Goal: Task Accomplishment & Management: Use online tool/utility

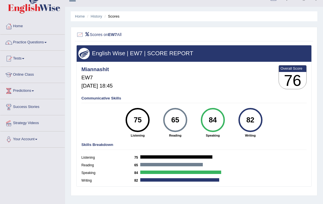
scroll to position [21, 0]
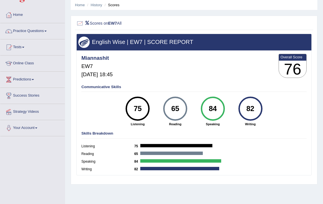
drag, startPoint x: 142, startPoint y: 115, endPoint x: 107, endPoint y: 54, distance: 70.3
click at [103, 45] on h3 "English Wise | EW7 | SCORE REPORT" at bounding box center [193, 42] width 231 height 6
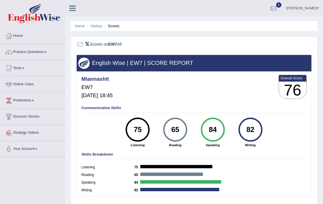
scroll to position [0, 0]
click at [97, 26] on link "History" at bounding box center [96, 26] width 11 height 4
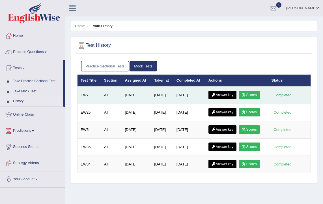
click at [225, 95] on link "Answer key" at bounding box center [222, 94] width 28 height 8
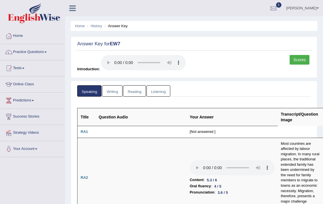
click at [105, 89] on link "Writing" at bounding box center [112, 91] width 20 height 12
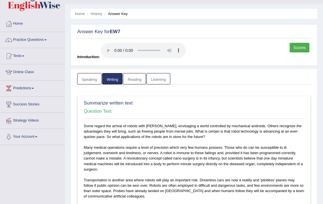
scroll to position [30, 0]
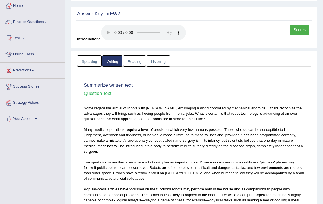
click at [256, 82] on div "Summarize written text Question Text:" at bounding box center [193, 91] width 223 height 20
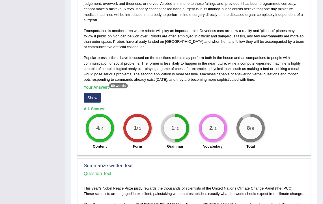
scroll to position [162, 0]
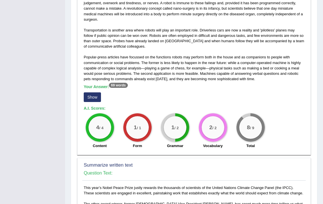
drag, startPoint x: 94, startPoint y: 97, endPoint x: 93, endPoint y: 92, distance: 5.8
click at [94, 97] on button "Show" at bounding box center [92, 97] width 17 height 10
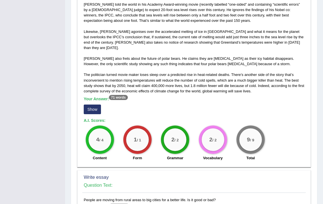
scroll to position [403, 0]
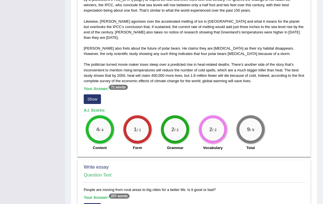
drag, startPoint x: 91, startPoint y: 93, endPoint x: 120, endPoint y: 105, distance: 31.7
click at [91, 94] on button "Show" at bounding box center [92, 99] width 17 height 10
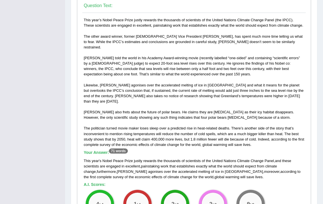
scroll to position [349, 0]
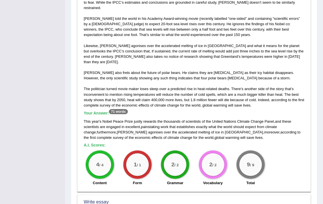
click at [199, 111] on h5 "Your Answer: 71 words" at bounding box center [194, 113] width 221 height 5
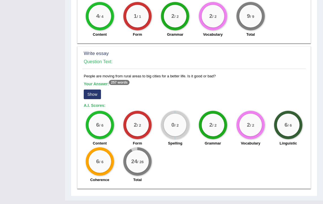
scroll to position [532, 0]
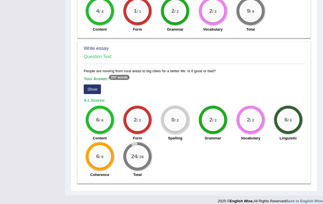
drag, startPoint x: 93, startPoint y: 84, endPoint x: 97, endPoint y: 86, distance: 3.7
click at [93, 84] on button "Show" at bounding box center [92, 89] width 17 height 10
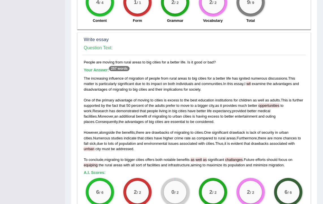
scroll to position [556, 0]
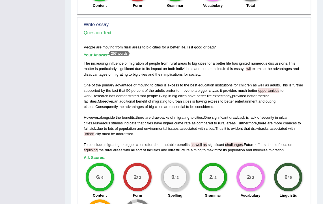
click at [91, 148] on span "equiping" at bounding box center [91, 150] width 14 height 4
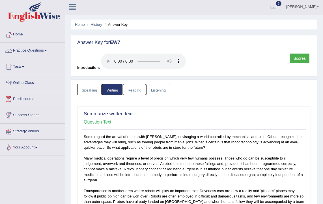
scroll to position [0, 0]
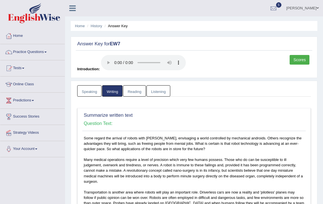
click at [131, 88] on link "Reading" at bounding box center [134, 91] width 23 height 12
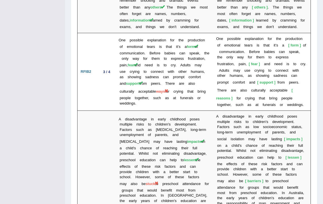
scroll to position [1514, 0]
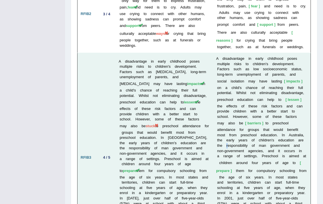
click at [227, 143] on b "r" at bounding box center [226, 145] width 1 height 4
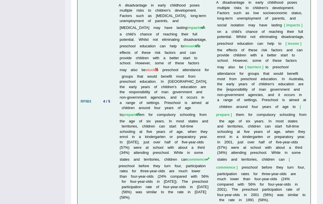
scroll to position [1575, 0]
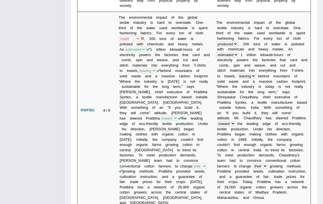
scroll to position [0, 0]
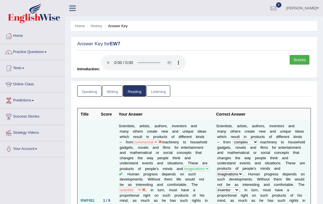
click at [163, 90] on link "Listening" at bounding box center [158, 91] width 24 height 12
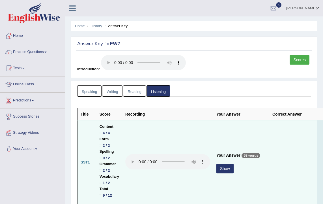
scroll to position [75, 0]
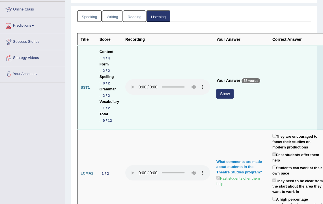
drag, startPoint x: 220, startPoint y: 96, endPoint x: 232, endPoint y: 94, distance: 12.3
click at [232, 94] on button "Show" at bounding box center [224, 94] width 17 height 10
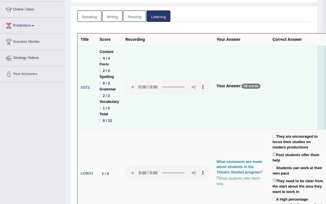
click at [220, 96] on td "Your Answer: 58 words" at bounding box center [241, 88] width 56 height 84
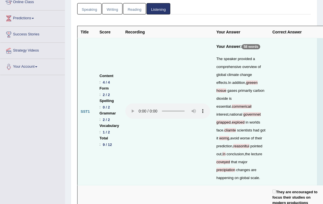
scroll to position [100, 0]
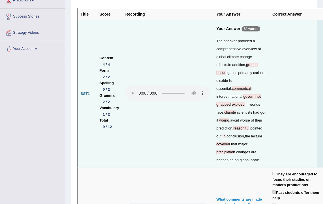
drag, startPoint x: 248, startPoint y: 165, endPoint x: 249, endPoint y: 143, distance: 21.8
click at [249, 143] on div "The speaker provided a comprehensive overview of global climate change effects …" at bounding box center [241, 100] width 50 height 127
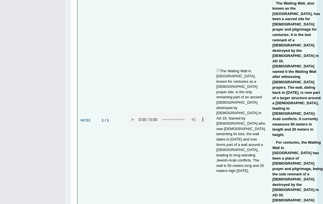
scroll to position [1374, 0]
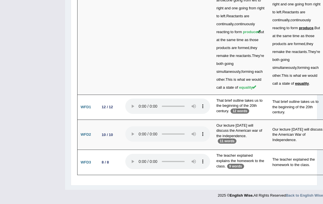
scroll to position [2313, 0]
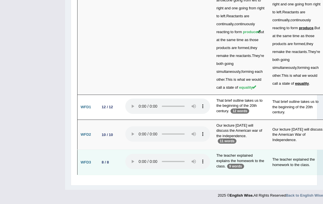
drag, startPoint x: 325, startPoint y: 123, endPoint x: 267, endPoint y: 183, distance: 83.6
click at [269, 174] on td "The teacher explained the homework to the class." at bounding box center [297, 162] width 57 height 25
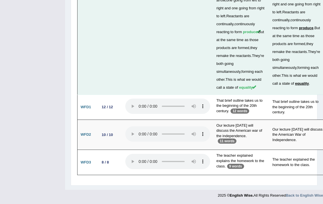
drag, startPoint x: 200, startPoint y: 82, endPoint x: 156, endPoint y: 88, distance: 43.7
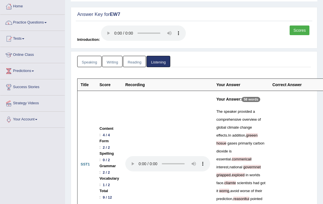
scroll to position [0, 0]
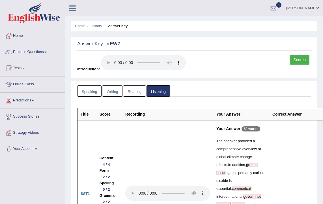
click at [118, 88] on link "Writing" at bounding box center [112, 91] width 20 height 12
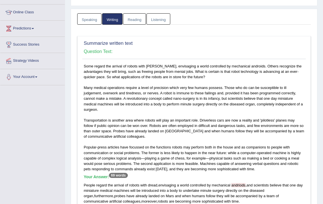
scroll to position [74, 0]
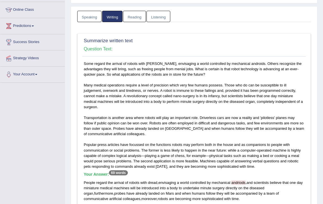
drag, startPoint x: 132, startPoint y: 121, endPoint x: 46, endPoint y: 56, distance: 108.4
click at [41, 52] on link "Strategy Videos" at bounding box center [32, 57] width 64 height 14
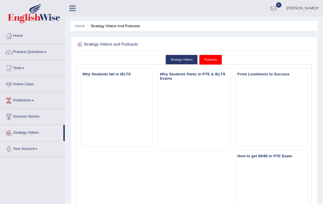
click at [32, 51] on link "Practice Questions" at bounding box center [32, 51] width 64 height 14
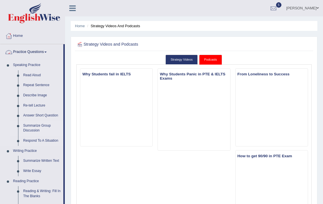
scroll to position [25, 0]
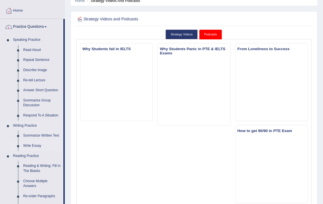
click at [35, 144] on link "Write Essay" at bounding box center [42, 146] width 43 height 10
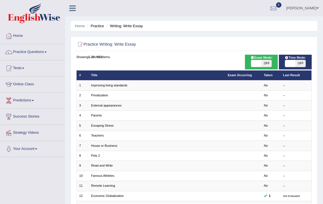
click at [262, 63] on span "OFF" at bounding box center [266, 63] width 10 height 7
checkbox input "true"
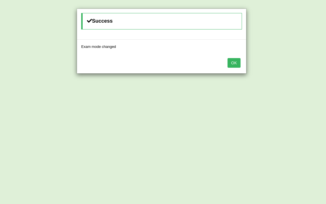
click at [232, 64] on button "OK" at bounding box center [233, 63] width 13 height 10
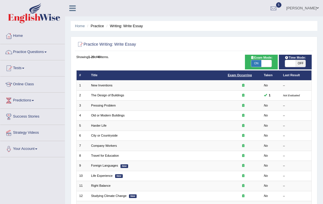
click at [237, 75] on link "Exam Occurring" at bounding box center [240, 74] width 24 height 3
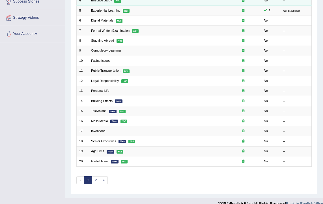
scroll to position [121, 0]
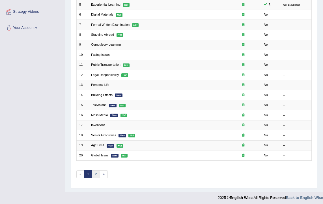
click at [96, 173] on link "2" at bounding box center [96, 174] width 8 height 8
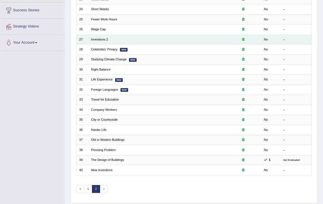
scroll to position [43, 0]
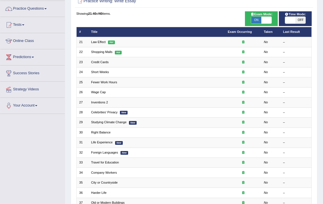
drag, startPoint x: 180, startPoint y: 20, endPoint x: 128, endPoint y: 20, distance: 52.0
click at [128, 20] on div "Showing 21-40 of 40 items. # Title Exam Occurring Taken Last Result 21 Law Effe…" at bounding box center [194, 136] width 236 height 250
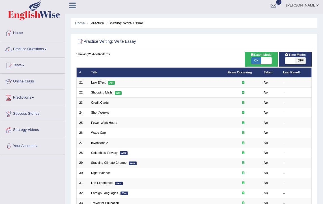
scroll to position [0, 0]
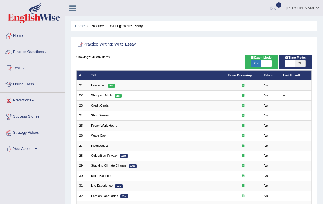
drag, startPoint x: 38, startPoint y: 50, endPoint x: 38, endPoint y: 53, distance: 3.2
click at [38, 50] on link "Practice Questions" at bounding box center [32, 51] width 64 height 14
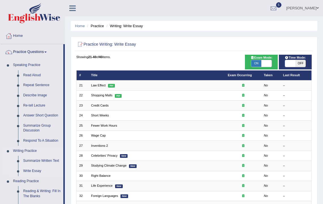
click at [35, 169] on link "Write Essay" at bounding box center [42, 171] width 43 height 10
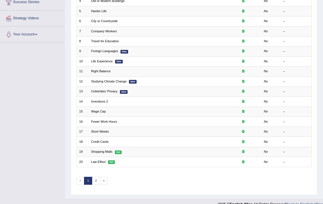
scroll to position [121, 0]
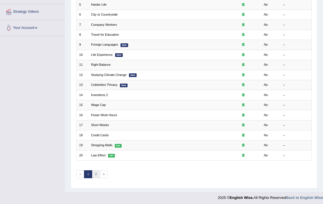
click at [94, 172] on link "2" at bounding box center [96, 174] width 8 height 8
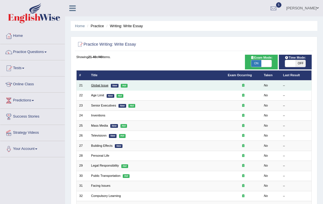
click at [102, 85] on link "Global Issue" at bounding box center [99, 84] width 17 height 3
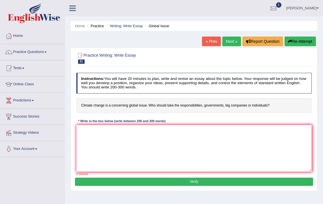
click at [226, 42] on link "Next »" at bounding box center [231, 41] width 19 height 10
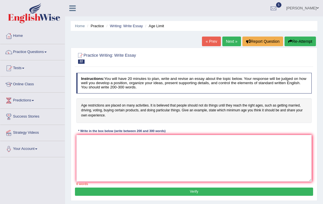
click at [226, 42] on link "Next »" at bounding box center [231, 41] width 19 height 10
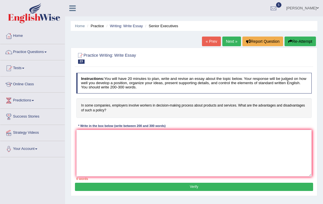
click at [230, 44] on link "Next »" at bounding box center [231, 41] width 19 height 10
click at [234, 42] on link "Next »" at bounding box center [231, 41] width 19 height 10
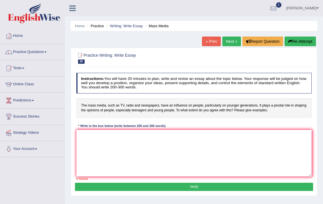
click at [226, 42] on link "Next »" at bounding box center [231, 41] width 19 height 10
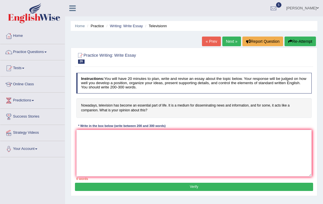
click at [228, 41] on link "Next »" at bounding box center [231, 41] width 19 height 10
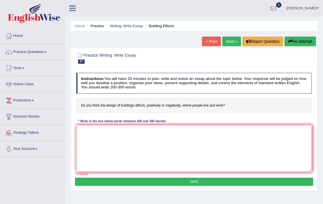
click at [231, 42] on link "Next »" at bounding box center [231, 41] width 19 height 10
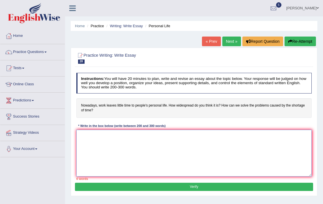
click at [178, 141] on textarea at bounding box center [194, 152] width 236 height 47
click at [117, 137] on textarea at bounding box center [194, 152] width 236 height 47
type textarea "T"
click at [111, 137] on textarea at bounding box center [194, 152] width 236 height 47
paste textarea "The increasing influence of ET on our lives has ignited numerous discussions. T…"
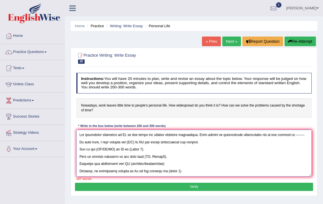
click at [126, 135] on textarea at bounding box center [194, 152] width 236 height 47
click at [302, 134] on textarea at bounding box center [194, 152] width 236 height 47
click at [158, 143] on textarea at bounding box center [194, 152] width 236 height 47
drag, startPoint x: 192, startPoint y: 143, endPoint x: 196, endPoint y: 145, distance: 4.1
click at [192, 143] on textarea at bounding box center [194, 152] width 236 height 47
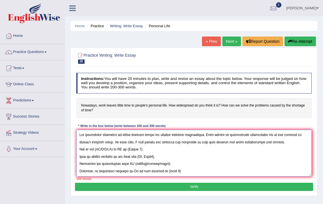
click at [158, 149] on textarea at bounding box center [194, 152] width 236 height 47
click at [104, 149] on textarea at bounding box center [194, 152] width 236 height 47
click at [160, 148] on textarea at bounding box center [194, 152] width 236 height 47
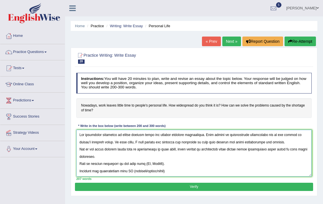
click at [79, 164] on textarea at bounding box center [194, 152] width 236 height 47
click at [187, 156] on textarea at bounding box center [194, 152] width 236 height 47
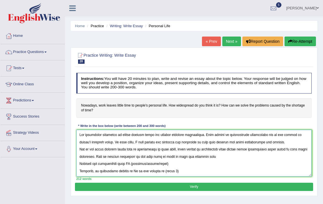
click at [176, 157] on textarea at bounding box center [194, 152] width 236 height 47
click at [218, 157] on textarea at bounding box center [194, 152] width 236 height 47
click at [78, 164] on textarea at bounding box center [194, 152] width 236 height 47
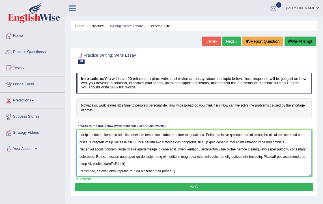
click at [132, 163] on textarea at bounding box center [194, 152] width 236 height 47
click at [112, 162] on textarea at bounding box center [194, 152] width 236 height 47
click at [79, 172] on textarea at bounding box center [194, 152] width 236 height 47
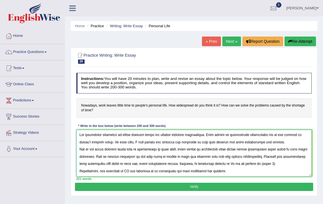
click at [260, 164] on textarea at bounding box center [194, 152] width 236 height 47
click at [270, 163] on textarea at bounding box center [194, 152] width 236 height 47
click at [261, 164] on textarea at bounding box center [194, 152] width 236 height 47
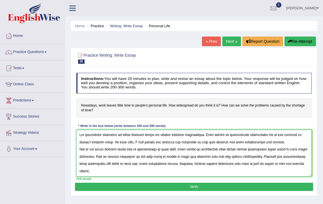
scroll to position [8, 0]
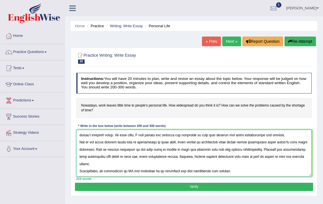
click at [80, 171] on textarea at bounding box center [194, 152] width 236 height 47
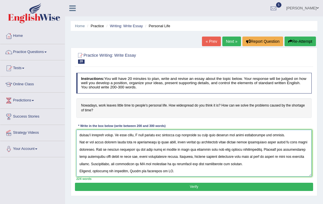
click at [151, 163] on textarea at bounding box center [194, 152] width 236 height 47
click at [157, 163] on textarea at bounding box center [194, 152] width 236 height 47
click at [280, 164] on textarea at bounding box center [194, 152] width 236 height 47
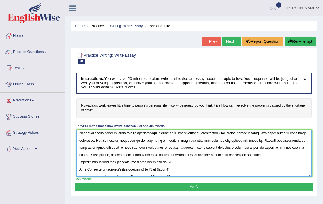
scroll to position [25, 0]
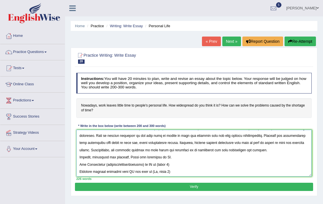
click at [128, 157] on textarea at bounding box center [194, 152] width 236 height 47
click at [172, 157] on textarea at bounding box center [194, 152] width 236 height 47
drag, startPoint x: 174, startPoint y: 167, endPoint x: 103, endPoint y: 163, distance: 71.1
click at [103, 163] on textarea at bounding box center [194, 152] width 236 height 47
click at [79, 164] on textarea at bounding box center [194, 152] width 236 height 47
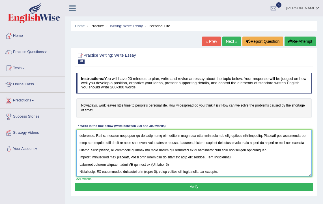
click at [257, 157] on textarea at bounding box center [194, 152] width 236 height 47
click at [214, 156] on textarea at bounding box center [194, 152] width 236 height 47
click at [254, 155] on textarea at bounding box center [194, 152] width 236 height 47
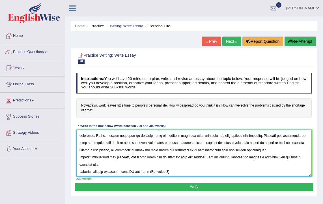
click at [79, 172] on textarea at bounding box center [194, 152] width 236 height 47
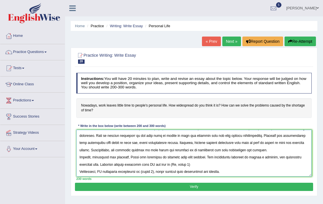
click at [196, 163] on textarea at bounding box center [194, 152] width 236 height 47
click at [80, 171] on textarea at bounding box center [194, 152] width 236 height 47
click at [103, 170] on textarea at bounding box center [194, 152] width 236 height 47
drag, startPoint x: 150, startPoint y: 171, endPoint x: 100, endPoint y: 171, distance: 49.5
click at [100, 171] on textarea at bounding box center [194, 152] width 236 height 47
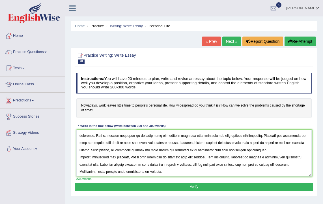
click at [303, 118] on div "Instructions: You will have 20 minutes to plan, write and revise an essay about…" at bounding box center [194, 126] width 238 height 112
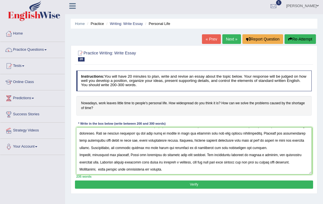
click at [297, 103] on h4 "Nowadays, work leaves little time to people's personal life. How widespread do …" at bounding box center [194, 106] width 236 height 20
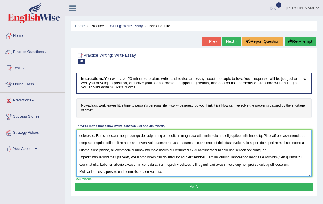
click at [170, 169] on textarea at bounding box center [194, 152] width 236 height 47
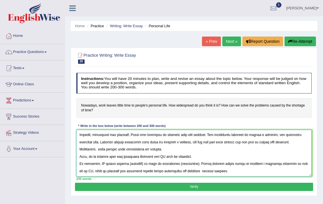
scroll to position [54, 0]
click at [101, 147] on textarea at bounding box center [194, 152] width 236 height 47
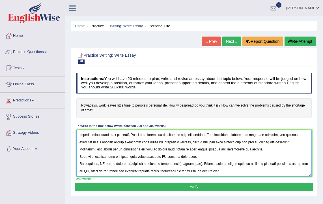
click at [80, 154] on textarea at bounding box center [194, 152] width 236 height 47
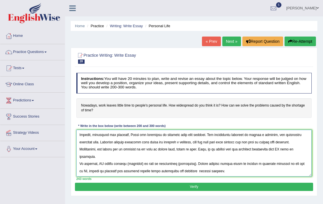
click at [260, 147] on textarea at bounding box center [194, 152] width 236 height 47
click at [256, 152] on textarea at bounding box center [194, 152] width 236 height 47
click at [104, 161] on textarea at bounding box center [194, 152] width 236 height 47
click at [167, 161] on textarea at bounding box center [194, 152] width 236 height 47
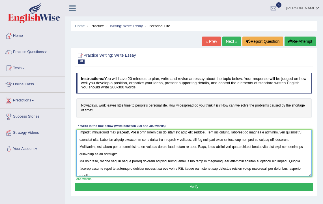
click at [161, 169] on textarea at bounding box center [194, 152] width 236 height 47
click at [300, 169] on textarea at bounding box center [194, 152] width 236 height 47
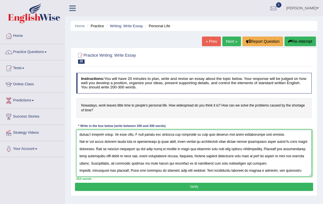
scroll to position [0, 0]
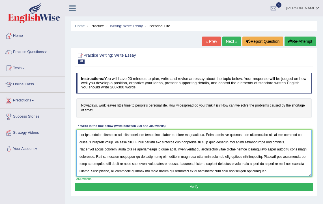
click at [271, 144] on textarea at bounding box center [194, 152] width 236 height 47
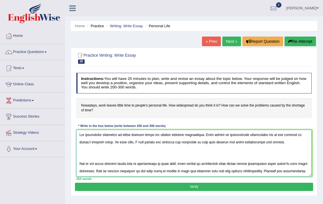
click at [79, 164] on textarea at bounding box center [194, 152] width 236 height 47
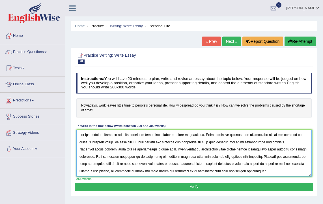
click at [272, 142] on textarea at bounding box center [194, 152] width 236 height 47
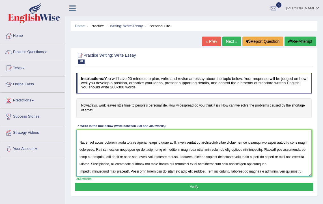
scroll to position [22, 0]
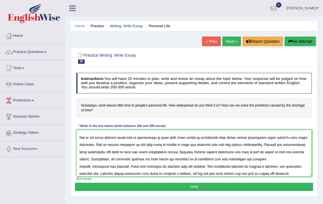
click at [218, 138] on textarea at bounding box center [194, 152] width 236 height 47
click at [265, 138] on textarea at bounding box center [194, 152] width 236 height 47
click at [256, 138] on textarea at bounding box center [194, 152] width 236 height 47
click at [87, 144] on textarea at bounding box center [194, 152] width 236 height 47
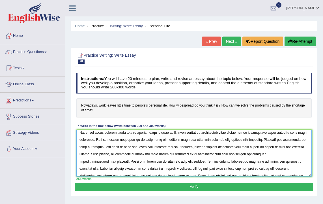
scroll to position [31, 0]
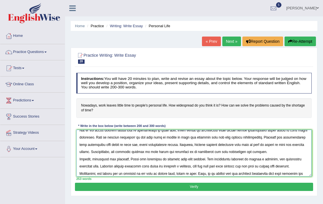
click at [283, 153] on textarea at bounding box center [194, 152] width 236 height 47
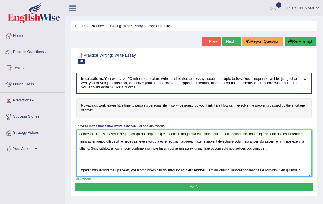
scroll to position [38, 0]
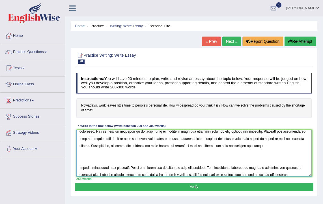
click at [79, 167] on textarea at bounding box center [194, 152] width 236 height 47
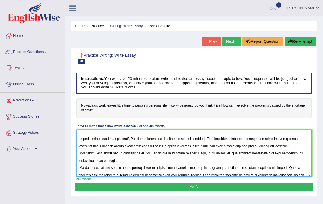
scroll to position [66, 0]
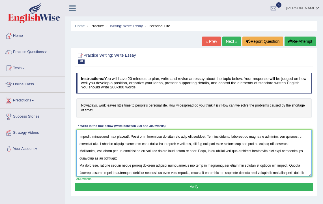
click at [125, 158] on textarea at bounding box center [194, 152] width 236 height 47
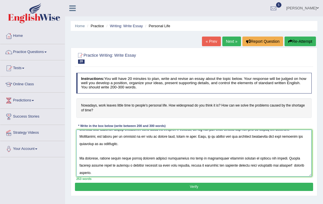
scroll to position [85, 0]
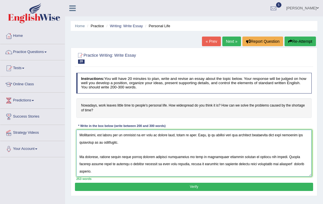
type textarea "The increasing influence of longer working hours has ignited numerous discussio…"
drag, startPoint x: 270, startPoint y: 161, endPoint x: 216, endPoint y: 186, distance: 59.8
click at [216, 186] on button "Verify" at bounding box center [194, 186] width 238 height 8
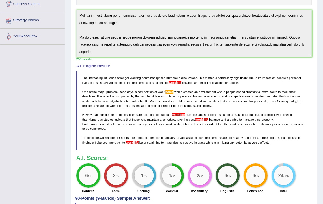
scroll to position [120, 0]
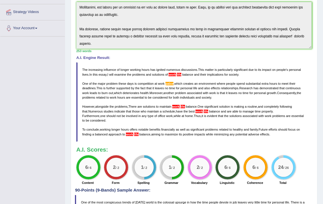
click at [192, 55] on div "Instructions: You will have 20 minutes to plan, write and revise an essay about…" at bounding box center [194, 69] width 238 height 238
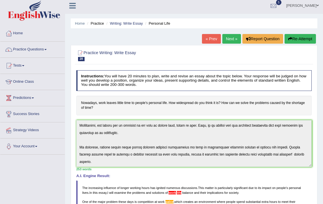
scroll to position [0, 0]
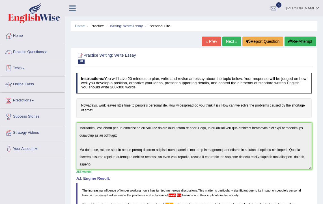
click at [33, 51] on link "Practice Questions" at bounding box center [32, 51] width 64 height 14
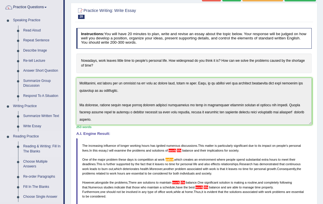
scroll to position [81, 0]
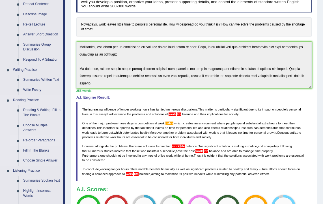
click at [43, 139] on link "Re-order Paragraphs" at bounding box center [42, 140] width 43 height 10
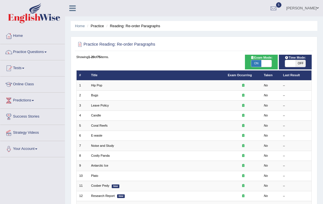
drag, startPoint x: 133, startPoint y: 103, endPoint x: 211, endPoint y: 30, distance: 107.6
click at [211, 30] on ul "Home Practice Reading: Re-order Paragraphs" at bounding box center [194, 26] width 247 height 10
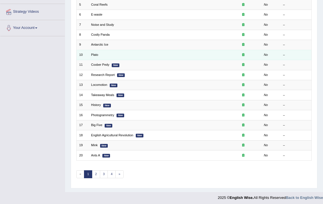
scroll to position [121, 0]
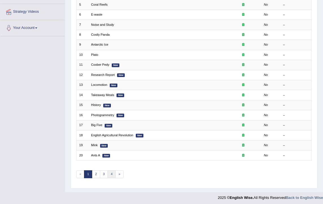
click at [111, 174] on link "4" at bounding box center [111, 174] width 8 height 8
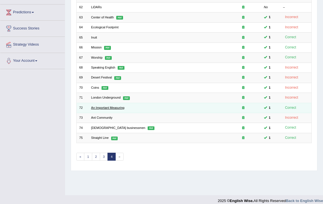
scroll to position [93, 0]
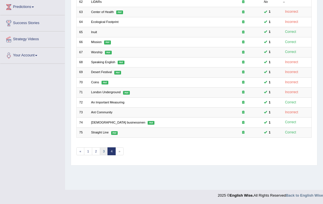
drag, startPoint x: 103, startPoint y: 150, endPoint x: 106, endPoint y: 146, distance: 5.2
click at [103, 150] on link "3" at bounding box center [104, 151] width 8 height 8
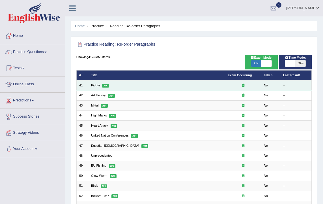
click at [97, 84] on link "Pidgin" at bounding box center [95, 84] width 9 height 3
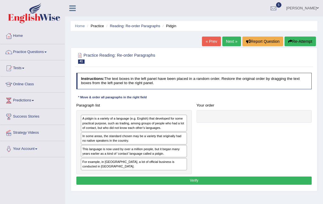
click at [224, 42] on link "Next »" at bounding box center [231, 41] width 19 height 10
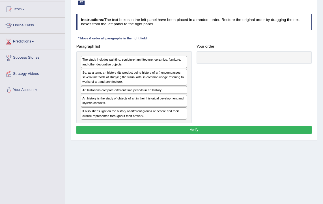
scroll to position [1, 0]
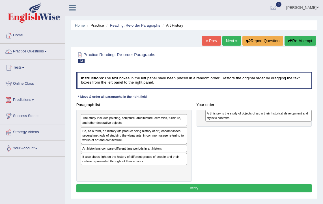
drag, startPoint x: 226, startPoint y: 128, endPoint x: 285, endPoint y: 115, distance: 60.2
click at [137, 156] on div "The study includes painting, sculpture, architecture, ceramics, furniture, and …" at bounding box center [133, 145] width 115 height 72
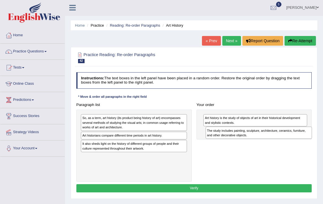
drag, startPoint x: 109, startPoint y: 119, endPoint x: 257, endPoint y: 136, distance: 148.8
click at [257, 136] on div "The study includes painting, sculpture, architecture, ceramics, furniture, and …" at bounding box center [259, 132] width 106 height 12
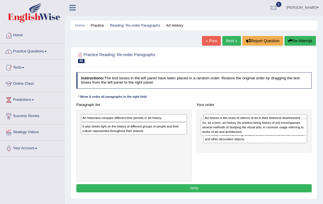
drag, startPoint x: 144, startPoint y: 122, endPoint x: 286, endPoint y: 130, distance: 142.5
click at [286, 130] on div "So, as a term, art history (its product being history of art) encompasses sever…" at bounding box center [254, 126] width 106 height 17
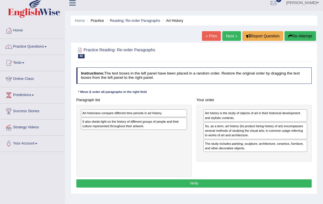
scroll to position [8, 0]
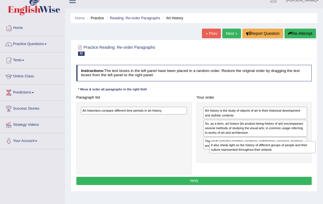
drag, startPoint x: 157, startPoint y: 122, endPoint x: 309, endPoint y: 156, distance: 156.3
click at [309, 156] on div "Paragraph list Art historians compare different time periods in art history. It…" at bounding box center [194, 133] width 240 height 81
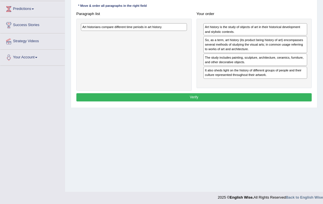
scroll to position [93, 0]
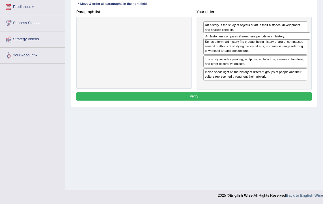
drag, startPoint x: 143, startPoint y: 26, endPoint x: 289, endPoint y: 41, distance: 146.7
click at [289, 41] on div "Paragraph list Art historians compare different time periods in art history. Co…" at bounding box center [194, 49] width 240 height 82
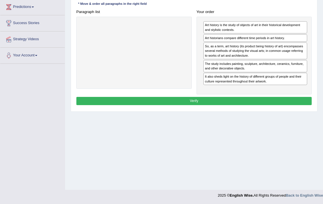
drag, startPoint x: 230, startPoint y: 71, endPoint x: 166, endPoint y: 101, distance: 71.1
click at [166, 101] on button "Verify" at bounding box center [194, 101] width 236 height 8
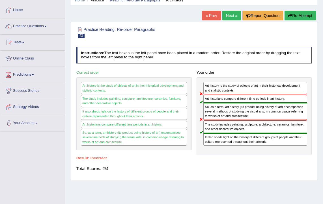
scroll to position [0, 0]
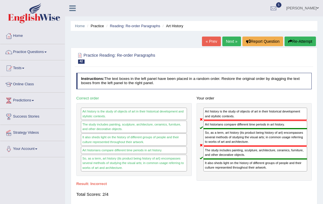
click at [234, 38] on link "Next »" at bounding box center [231, 41] width 19 height 10
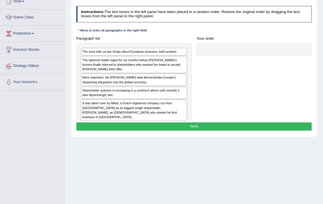
scroll to position [63, 0]
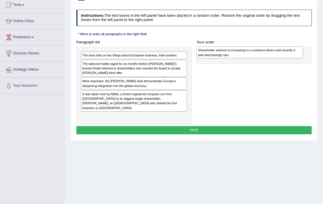
drag, startPoint x: 311, startPoint y: 105, endPoint x: 290, endPoint y: 51, distance: 57.8
click at [152, 93] on div "The story tells us two things about European business, both positive. The takeo…" at bounding box center [133, 85] width 115 height 77
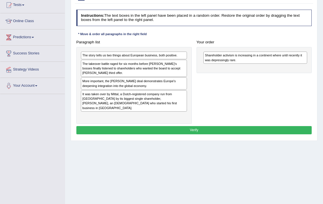
scroll to position [93, 0]
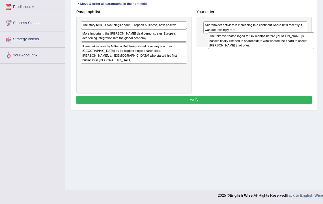
drag, startPoint x: 124, startPoint y: 38, endPoint x: 275, endPoint y: 45, distance: 150.9
click at [275, 45] on div "The takeover battle raged for six months before Arcelor’s bosses finally listen…" at bounding box center [261, 40] width 106 height 17
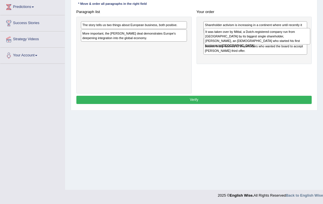
drag, startPoint x: 162, startPoint y: 51, endPoint x: 308, endPoint y: 41, distance: 146.3
click at [308, 41] on div "It was taken over by Mittal, a Dutch-registered company run from London by its …" at bounding box center [257, 36] width 106 height 17
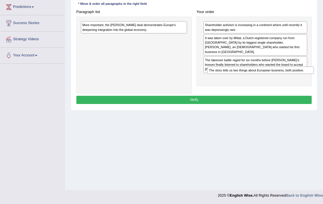
drag, startPoint x: 137, startPoint y: 25, endPoint x: 287, endPoint y: 81, distance: 160.1
click at [287, 81] on div "Paragraph list The story tells us two things about European business, both posi…" at bounding box center [194, 51] width 240 height 86
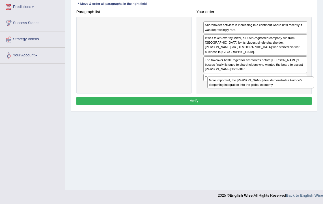
drag, startPoint x: 112, startPoint y: 28, endPoint x: 261, endPoint y: 96, distance: 164.1
click at [261, 96] on div "Instructions: The text boxes in the left panel have been placed in a random ord…" at bounding box center [194, 43] width 238 height 132
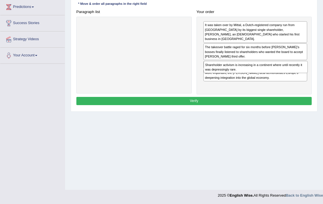
drag, startPoint x: 269, startPoint y: 33, endPoint x: 265, endPoint y: 77, distance: 44.3
click at [265, 77] on div "Shareholder activism is increasing in a continent where until recently it was d…" at bounding box center [254, 56] width 115 height 78
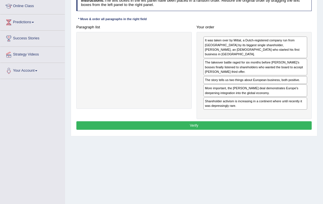
scroll to position [68, 0]
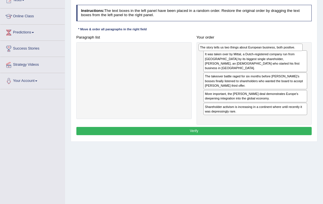
drag, startPoint x: 238, startPoint y: 85, endPoint x: 235, endPoint y: 48, distance: 36.4
click at [235, 48] on div "The story tells us two things about European business, both positive." at bounding box center [250, 47] width 104 height 7
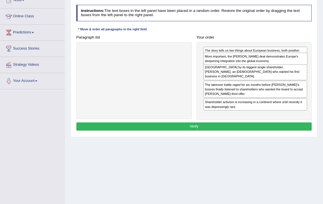
drag, startPoint x: 274, startPoint y: 96, endPoint x: 276, endPoint y: 63, distance: 33.1
click at [276, 63] on div "More important, the Arcelor Mittal deal demonstrates Europe's deepening integra…" at bounding box center [255, 59] width 104 height 12
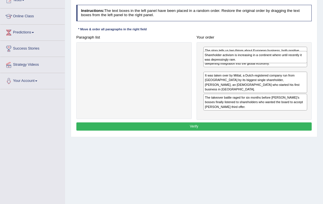
drag, startPoint x: 238, startPoint y: 110, endPoint x: 240, endPoint y: 62, distance: 47.5
click at [240, 62] on div "Shareholder activism is increasing in a continent where until recently it was d…" at bounding box center [255, 57] width 104 height 12
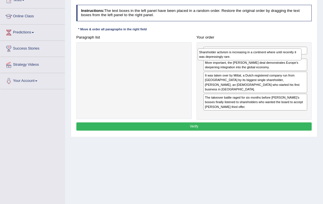
drag, startPoint x: 237, startPoint y: 71, endPoint x: 232, endPoint y: 55, distance: 17.2
click at [232, 55] on div "Shareholder activism is increasing in a continent where until recently it was d…" at bounding box center [250, 54] width 104 height 12
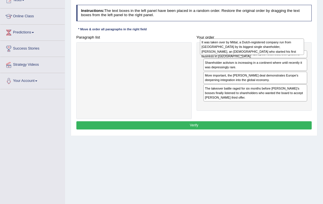
drag, startPoint x: 227, startPoint y: 104, endPoint x: 223, endPoint y: 47, distance: 57.3
click at [223, 47] on div "It was taken over by Mittal, a Dutch-registered company run from London by its …" at bounding box center [252, 46] width 104 height 17
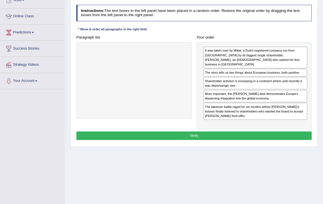
click at [223, 47] on div "It was taken over by Mittal, a Dutch-registered company run from London by its …" at bounding box center [255, 57] width 104 height 21
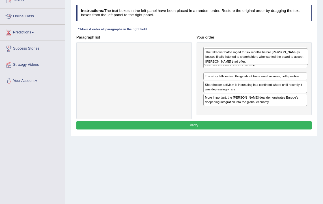
drag, startPoint x: 246, startPoint y: 105, endPoint x: 248, endPoint y: 59, distance: 46.1
click at [248, 59] on div "The takeover battle raged for six months before Arcelor’s bosses finally listen…" at bounding box center [256, 56] width 104 height 17
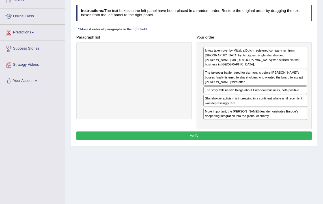
click at [200, 131] on button "Verify" at bounding box center [194, 135] width 236 height 8
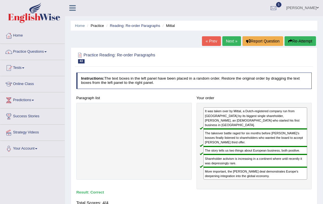
scroll to position [0, 0]
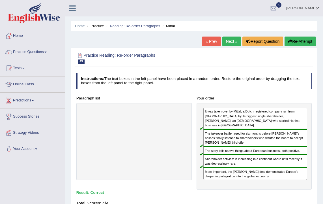
drag, startPoint x: 226, startPoint y: 41, endPoint x: 230, endPoint y: 49, distance: 8.1
click at [226, 41] on link "Next »" at bounding box center [231, 41] width 19 height 10
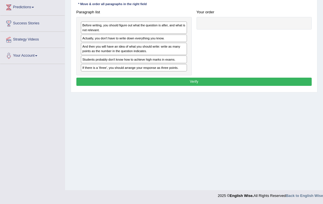
scroll to position [93, 0]
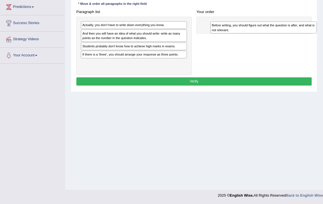
drag, startPoint x: 316, startPoint y: 100, endPoint x: 300, endPoint y: 31, distance: 71.4
click at [146, 28] on div "Before writing, you should figure out what the question is after, and what is n…" at bounding box center [133, 46] width 115 height 58
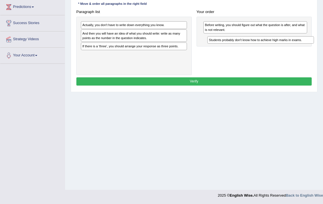
drag, startPoint x: 136, startPoint y: 45, endPoint x: 286, endPoint y: 44, distance: 150.1
click at [286, 44] on div "Paragraph list Actually, you don't have to write down everything you know. And …" at bounding box center [194, 41] width 240 height 67
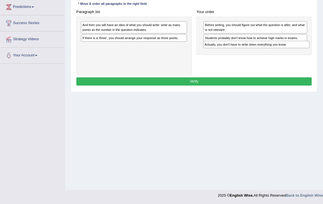
drag, startPoint x: 154, startPoint y: 25, endPoint x: 299, endPoint y: 50, distance: 146.9
click at [299, 50] on div "Paragraph list Actually, you don't have to write down everything you know. And …" at bounding box center [194, 41] width 240 height 67
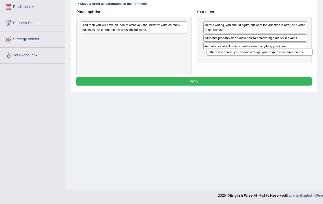
drag, startPoint x: 154, startPoint y: 38, endPoint x: 266, endPoint y: 60, distance: 113.8
click at [266, 60] on div "Paragraph list And then you will have an idea of what you should write: write a…" at bounding box center [194, 41] width 240 height 67
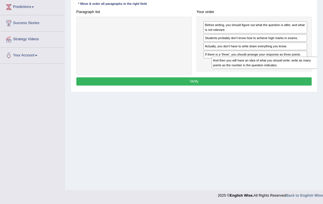
drag, startPoint x: 143, startPoint y: 28, endPoint x: 297, endPoint y: 72, distance: 160.8
click at [297, 72] on div "Paragraph list And then you will have an idea of what you should write: write a…" at bounding box center [194, 41] width 240 height 67
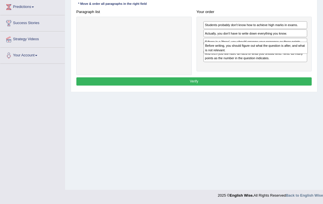
drag, startPoint x: 266, startPoint y: 25, endPoint x: 268, endPoint y: 52, distance: 26.7
click at [268, 52] on div "Before writing, you should figure out what the question is after, and what is n…" at bounding box center [256, 48] width 104 height 12
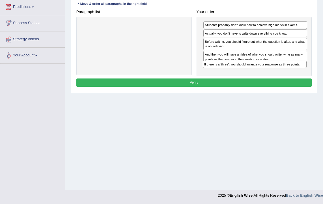
drag, startPoint x: 247, startPoint y: 41, endPoint x: 248, endPoint y: 73, distance: 32.5
click at [248, 73] on div "Students probably don't know how to achieve high marks in exams. Actually, you …" at bounding box center [254, 46] width 115 height 59
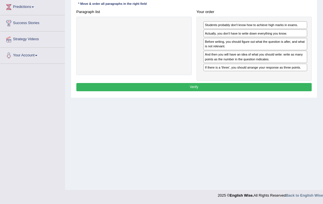
drag, startPoint x: 283, startPoint y: 56, endPoint x: 191, endPoint y: 87, distance: 97.2
click at [191, 87] on button "Verify" at bounding box center [194, 87] width 236 height 8
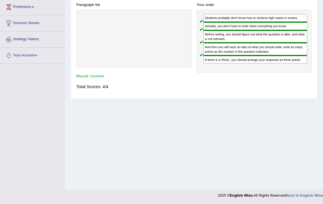
click at [200, 67] on div "Students probably don't know how to achieve high marks in exams. Actually, you …" at bounding box center [254, 41] width 115 height 63
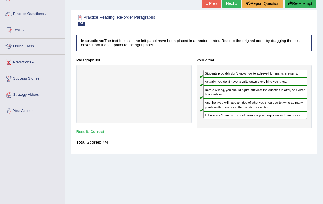
scroll to position [18, 0]
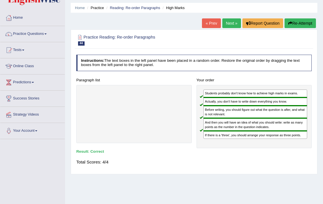
click at [236, 85] on div "Students probably don't know how to achieve high marks in exams. Actually, you …" at bounding box center [254, 116] width 115 height 63
click at [226, 23] on link "Next »" at bounding box center [231, 23] width 19 height 10
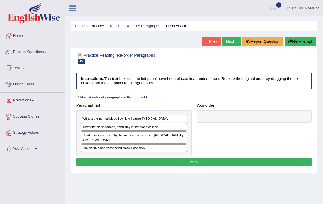
drag, startPoint x: 226, startPoint y: 41, endPoint x: 237, endPoint y: 70, distance: 31.8
click at [226, 41] on link "Next »" at bounding box center [231, 41] width 19 height 10
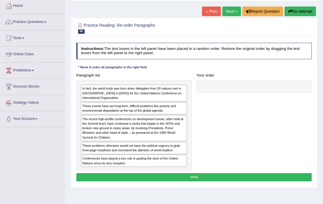
scroll to position [39, 0]
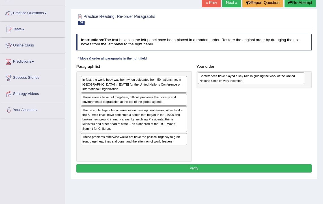
drag, startPoint x: 325, startPoint y: 137, endPoint x: 260, endPoint y: 79, distance: 86.7
click at [120, 150] on div "In fact, the world body was born when delegates from 50 nations met in [GEOGRAP…" at bounding box center [133, 116] width 115 height 90
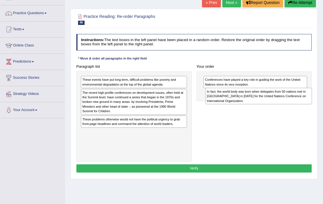
drag, startPoint x: 108, startPoint y: 82, endPoint x: 256, endPoint y: 99, distance: 148.8
click at [256, 99] on div "In fact, the world body was born when delegates from 50 nations met in [GEOGRAP…" at bounding box center [259, 96] width 106 height 17
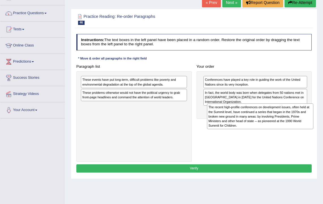
drag, startPoint x: 126, startPoint y: 104, endPoint x: 275, endPoint y: 126, distance: 151.1
click at [275, 126] on div "The recent high-profile conferences on development issues, often held at the Su…" at bounding box center [260, 116] width 106 height 26
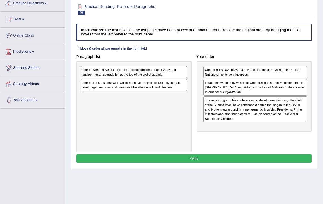
scroll to position [51, 0]
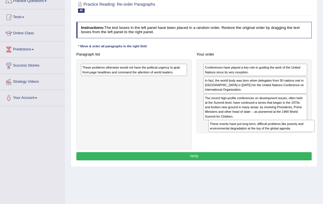
drag, startPoint x: 103, startPoint y: 68, endPoint x: 254, endPoint y: 136, distance: 165.9
click at [254, 136] on div "Paragraph list These events have put long-term, difficult problems like poverty…" at bounding box center [194, 99] width 240 height 99
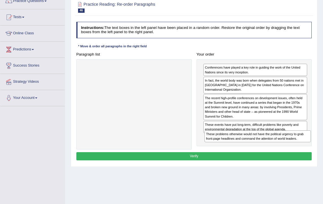
drag, startPoint x: 194, startPoint y: 81, endPoint x: 277, endPoint y: 151, distance: 108.5
click at [277, 151] on div "Instructions: The text boxes in the left panel have been placed in a random ord…" at bounding box center [194, 92] width 238 height 144
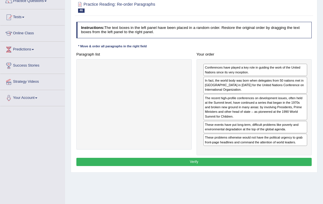
click at [224, 158] on button "Verify" at bounding box center [194, 161] width 236 height 8
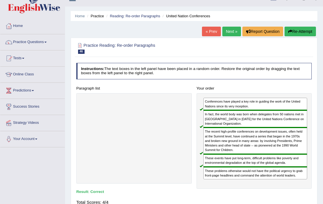
scroll to position [20, 0]
